Goal: Transaction & Acquisition: Subscribe to service/newsletter

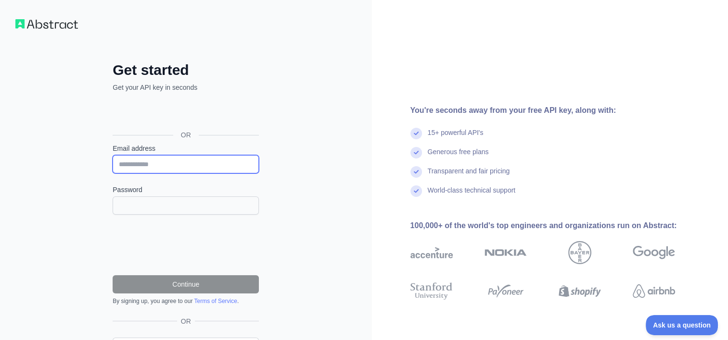
click at [150, 166] on input "Email address" at bounding box center [186, 164] width 146 height 18
type input "**********"
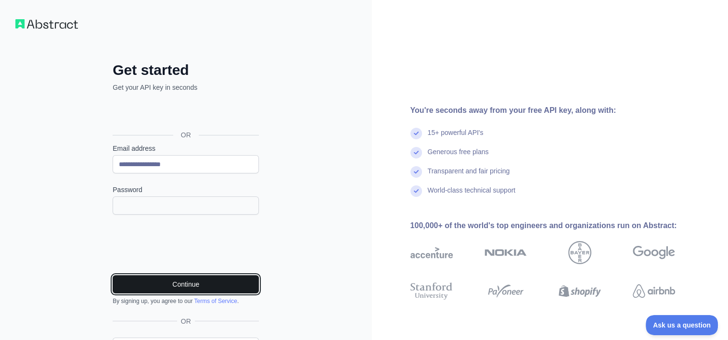
click at [204, 286] on button "Continue" at bounding box center [186, 285] width 146 height 18
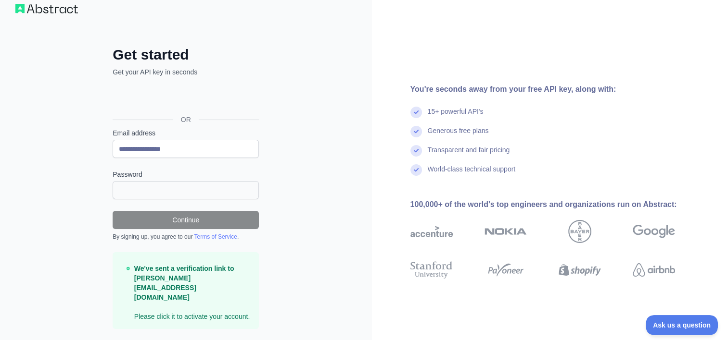
scroll to position [22, 0]
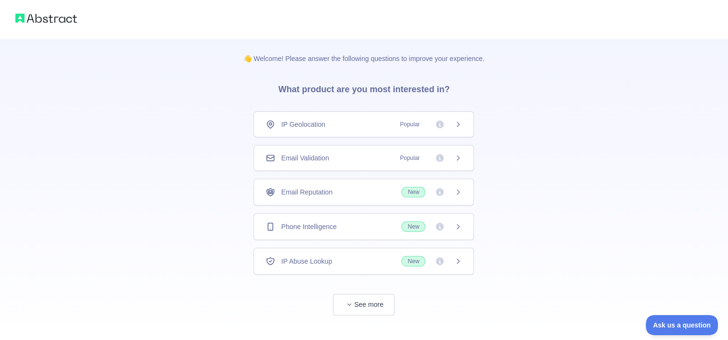
click at [293, 122] on span "IP Geolocation" at bounding box center [303, 125] width 44 height 10
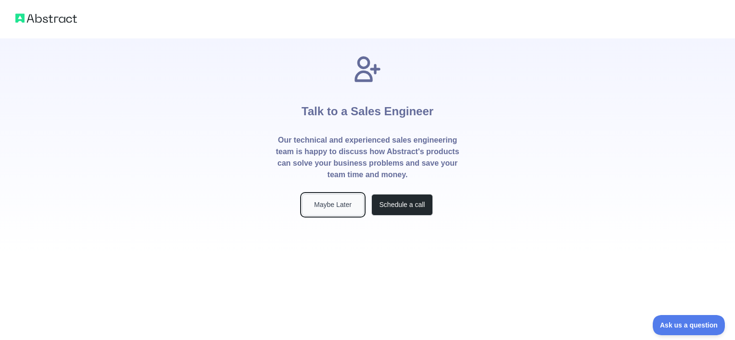
click at [332, 203] on button "Maybe Later" at bounding box center [333, 205] width 62 height 22
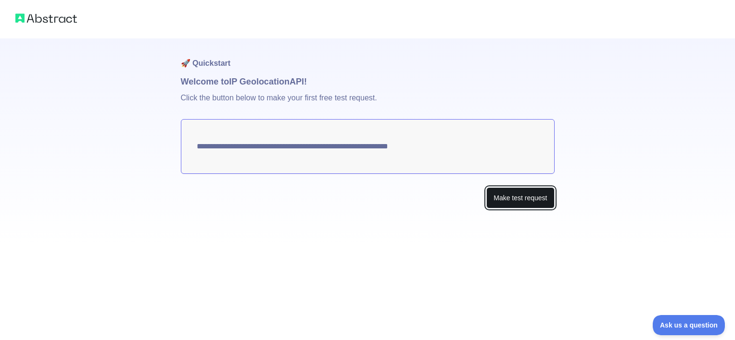
click at [531, 201] on button "Make test request" at bounding box center [520, 199] width 68 height 22
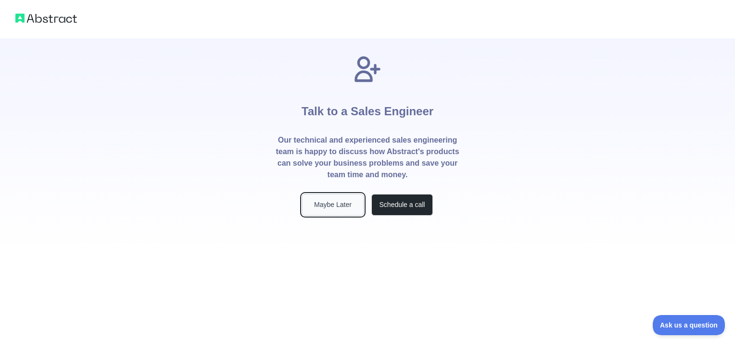
click at [334, 204] on button "Maybe Later" at bounding box center [333, 205] width 62 height 22
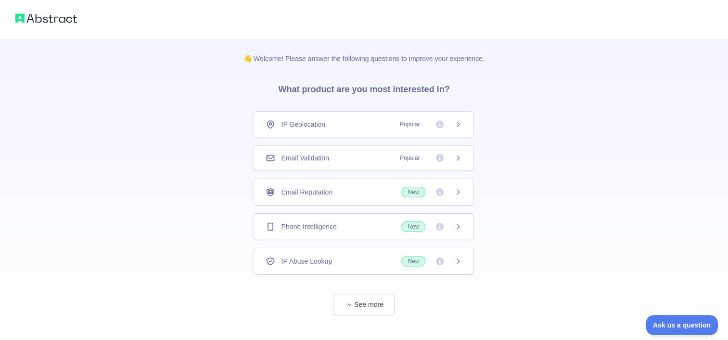
click at [460, 124] on icon at bounding box center [458, 125] width 8 height 8
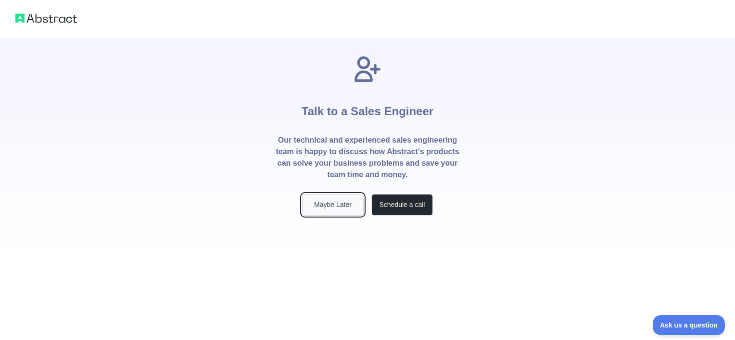
click at [338, 199] on button "Maybe Later" at bounding box center [333, 205] width 62 height 22
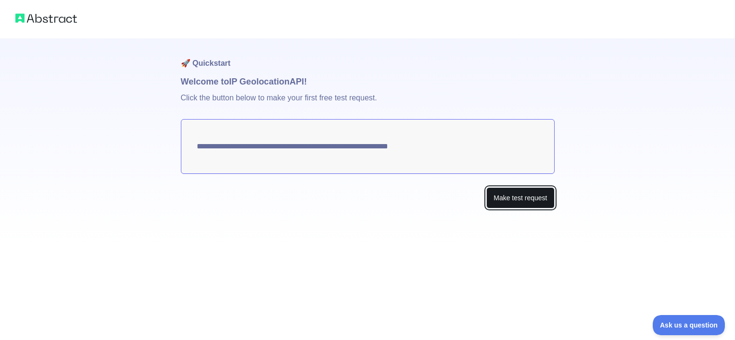
click at [516, 195] on button "Make test request" at bounding box center [520, 199] width 68 height 22
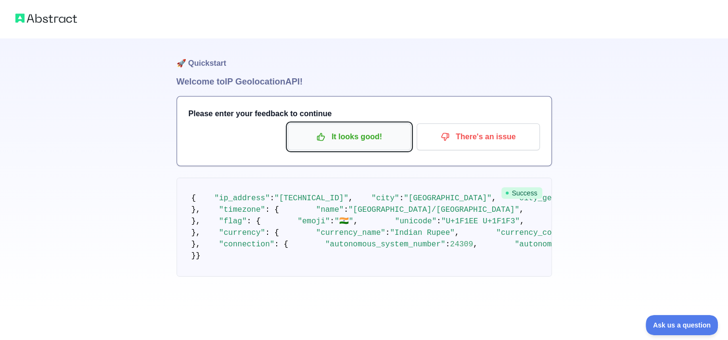
click at [351, 139] on p "It looks good!" at bounding box center [349, 137] width 109 height 16
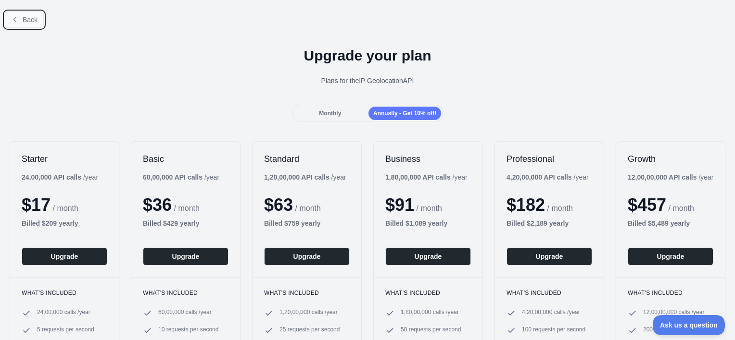
click at [15, 17] on icon at bounding box center [15, 20] width 8 height 8
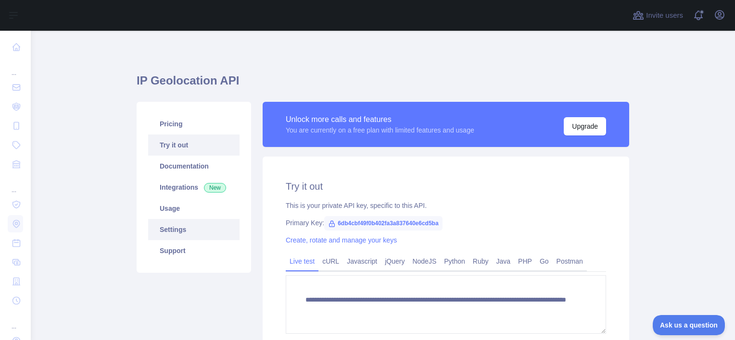
click at [183, 231] on link "Settings" at bounding box center [193, 229] width 91 height 21
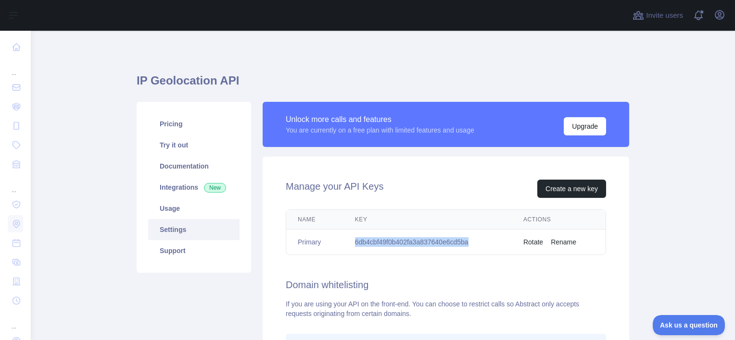
drag, startPoint x: 350, startPoint y: 241, endPoint x: 470, endPoint y: 246, distance: 120.3
click at [470, 246] on td "6db4cbf49f0b402fa3a837640e6cd5ba" at bounding box center [427, 242] width 168 height 25
copy td "6db4cbf49f0b402fa3a837640e6cd5ba"
click at [398, 186] on div "Manage your API Keys Create a new key" at bounding box center [446, 189] width 320 height 18
